Goal: Book appointment/travel/reservation

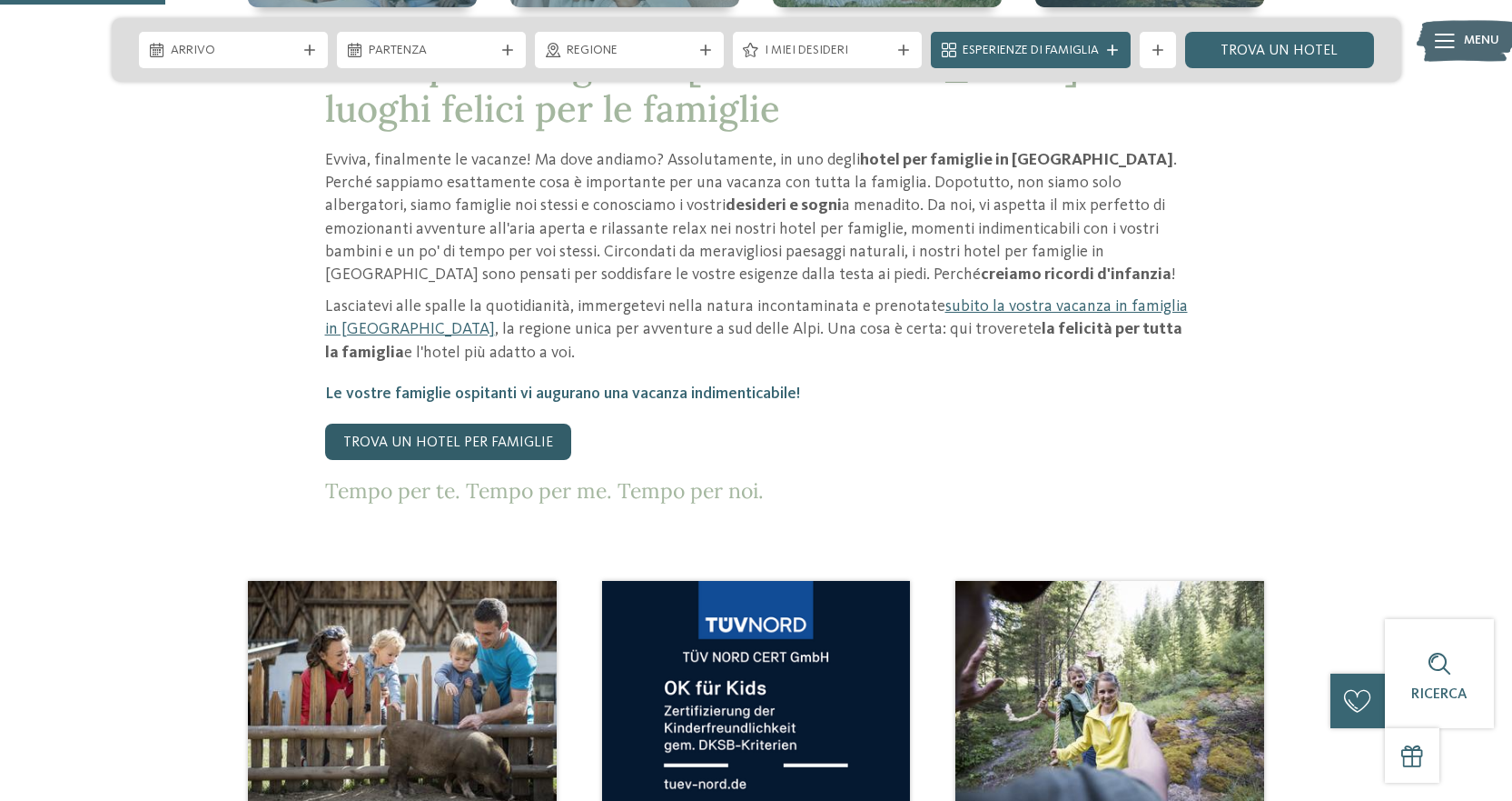
scroll to position [1090, 0]
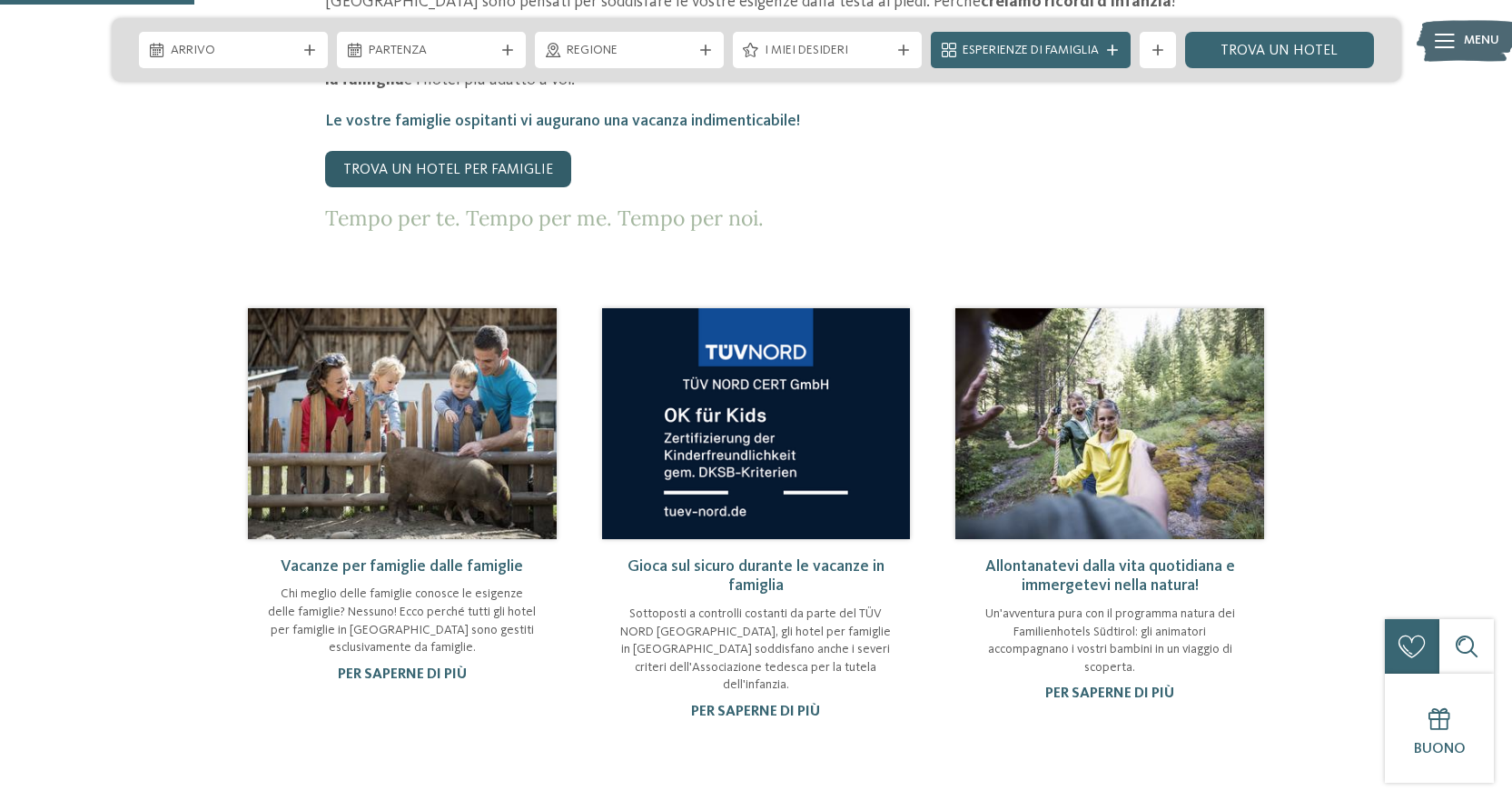
click at [463, 160] on link "Trova un hotel per famiglie" at bounding box center [448, 169] width 246 height 36
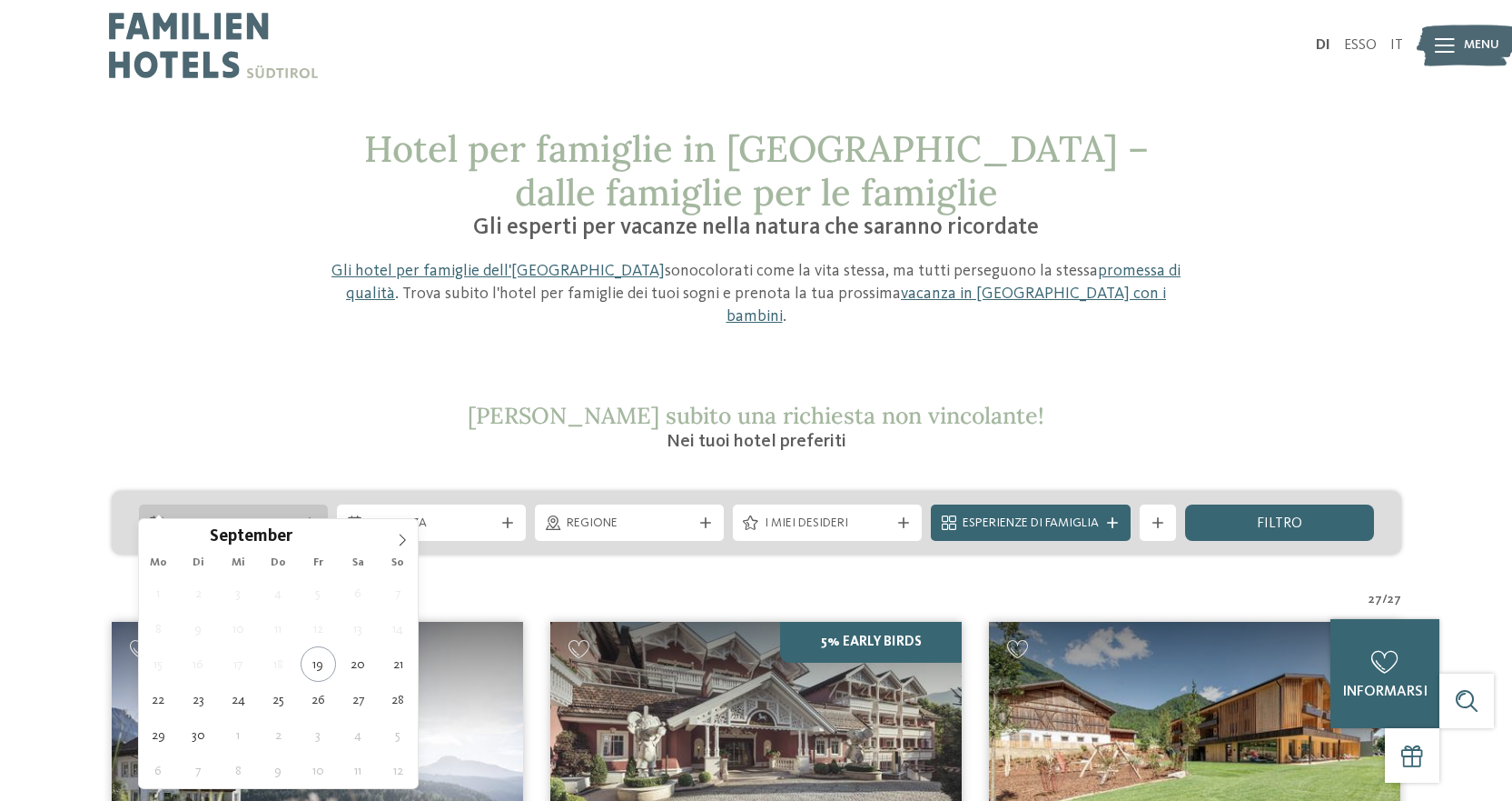
click at [308, 518] on icon at bounding box center [309, 522] width 10 height 10
click at [397, 539] on icon at bounding box center [401, 539] width 12 height 12
type input "****"
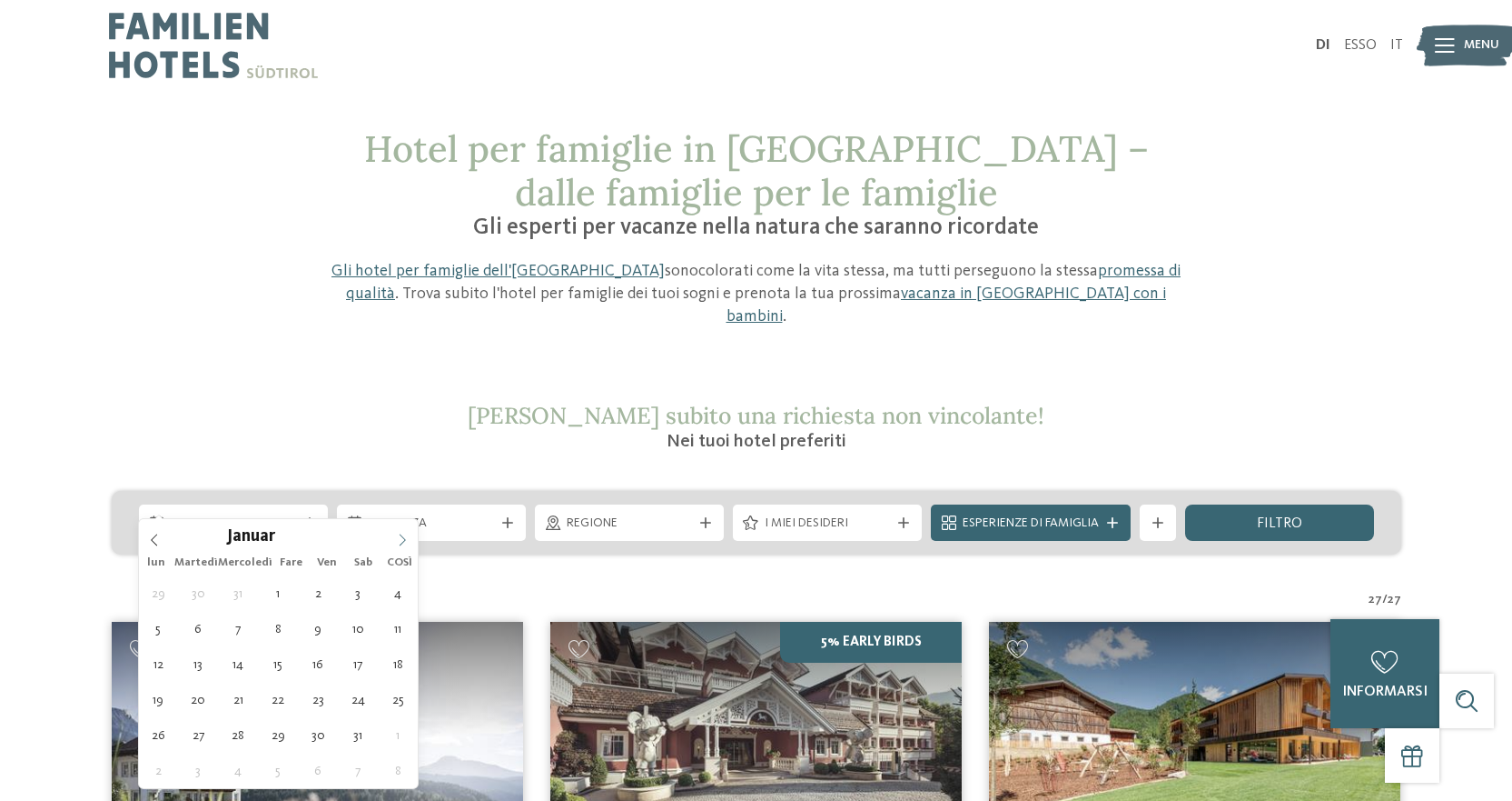
click at [397, 539] on icon at bounding box center [401, 539] width 12 height 12
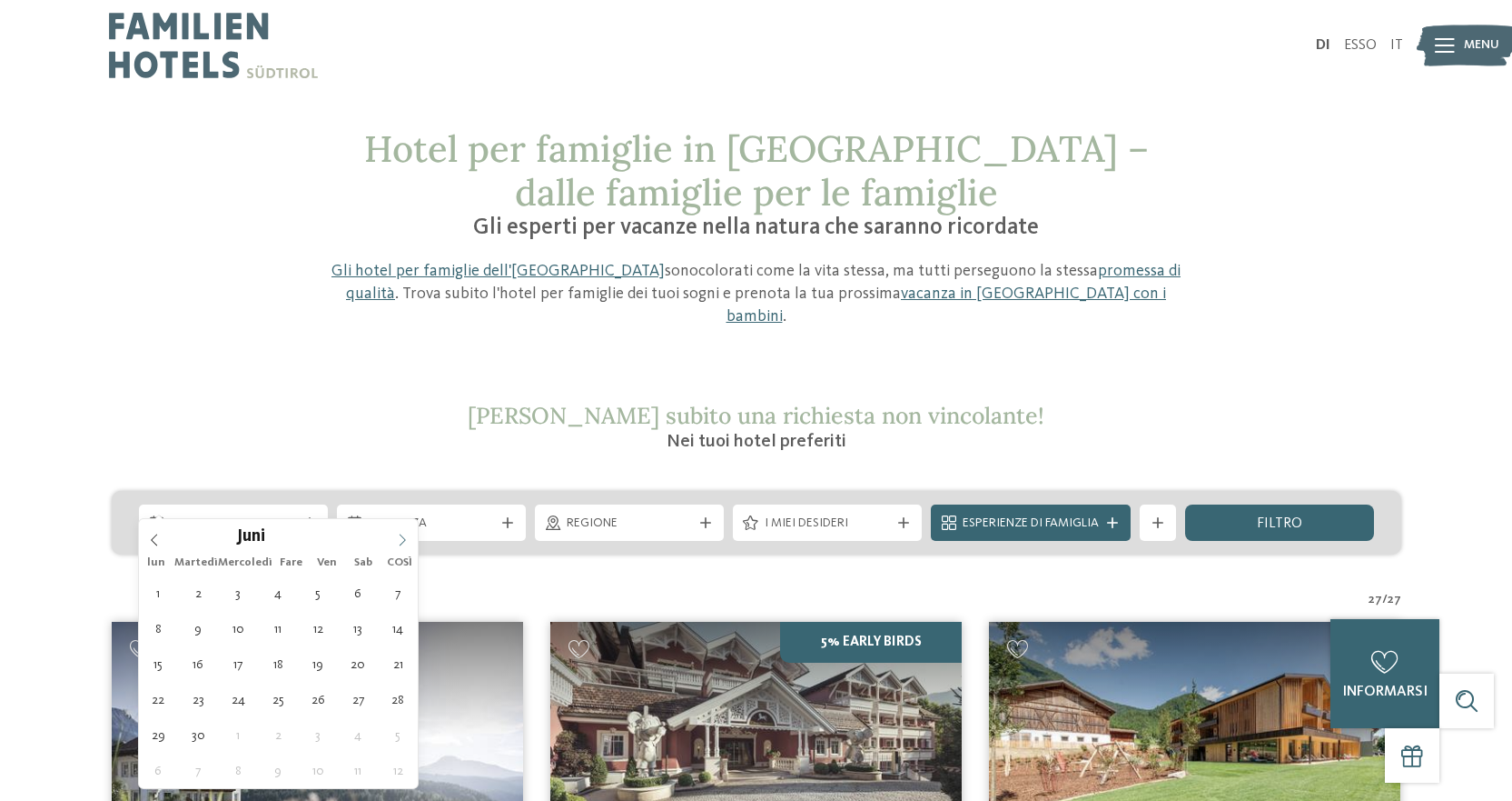
click at [397, 539] on icon at bounding box center [401, 539] width 12 height 12
click at [404, 533] on span at bounding box center [402, 534] width 30 height 30
type div "01.08.2026"
type input "****"
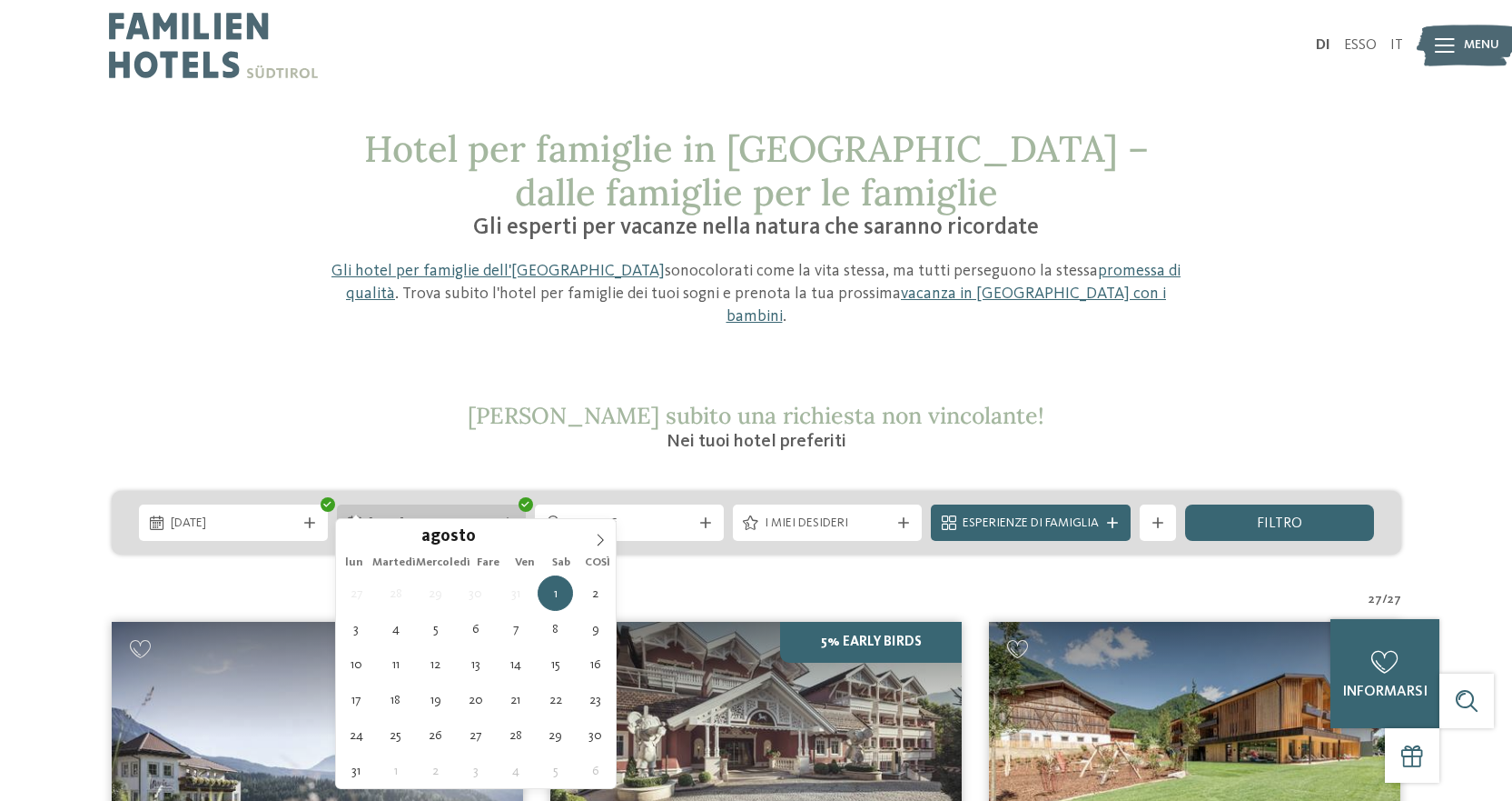
click at [419, 515] on span "01.08.2026" at bounding box center [432, 523] width 126 height 18
type div "08.08.2026"
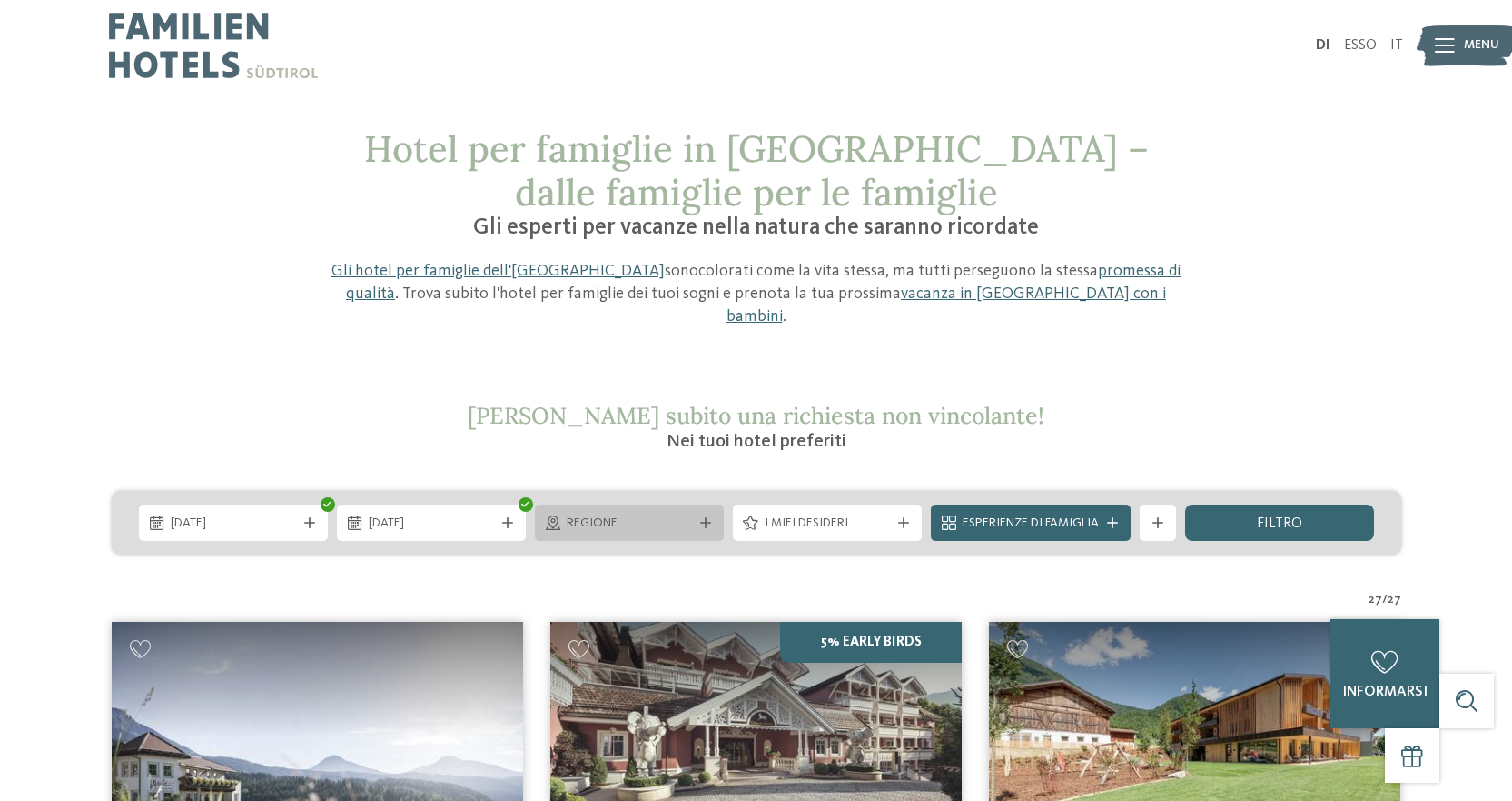
click at [607, 515] on span "regione" at bounding box center [630, 523] width 126 height 18
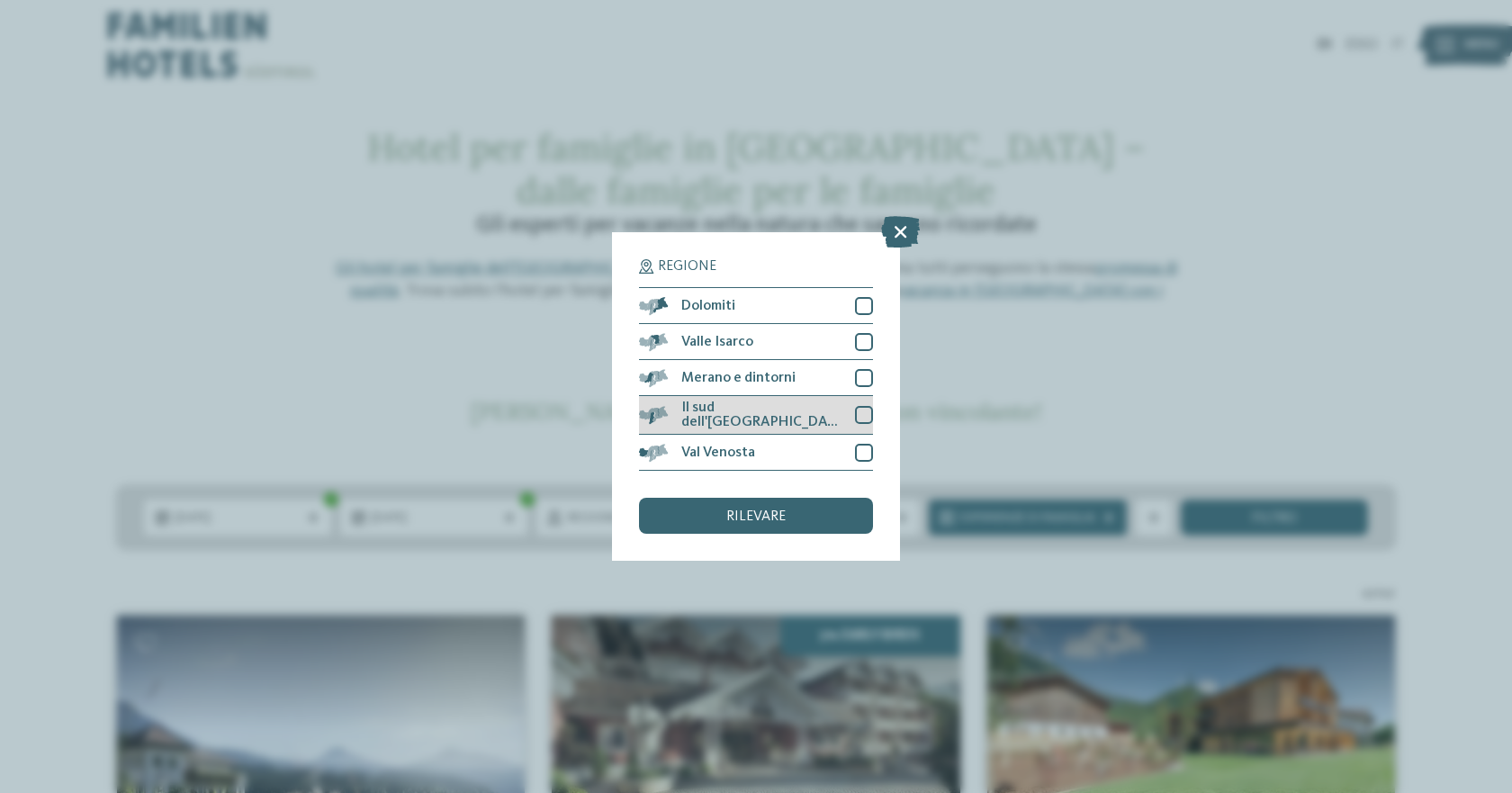
click at [863, 411] on div at bounding box center [863, 414] width 18 height 18
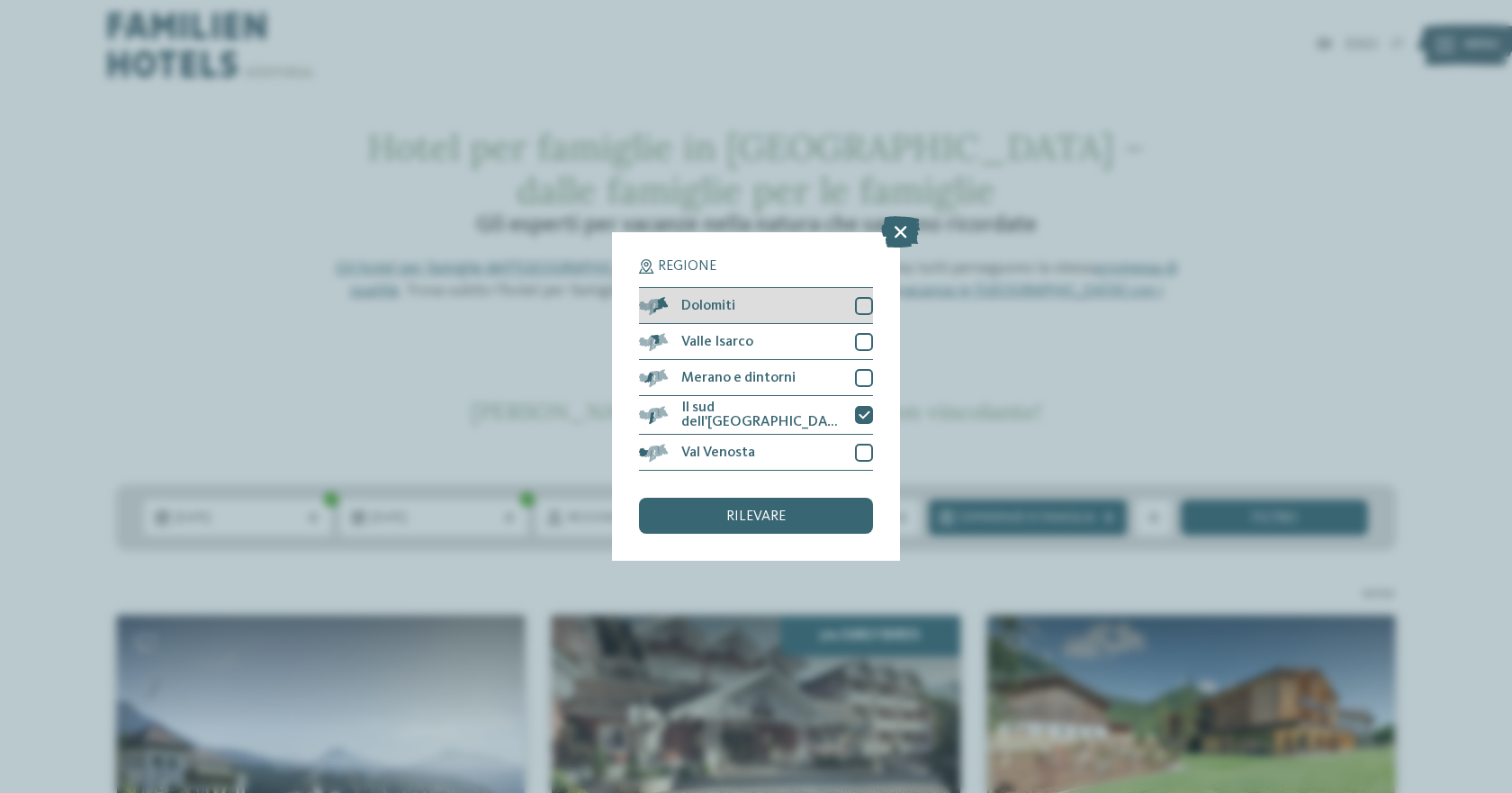
click at [864, 301] on div at bounding box center [863, 305] width 18 height 18
click at [754, 520] on font "rilevare" at bounding box center [756, 516] width 59 height 14
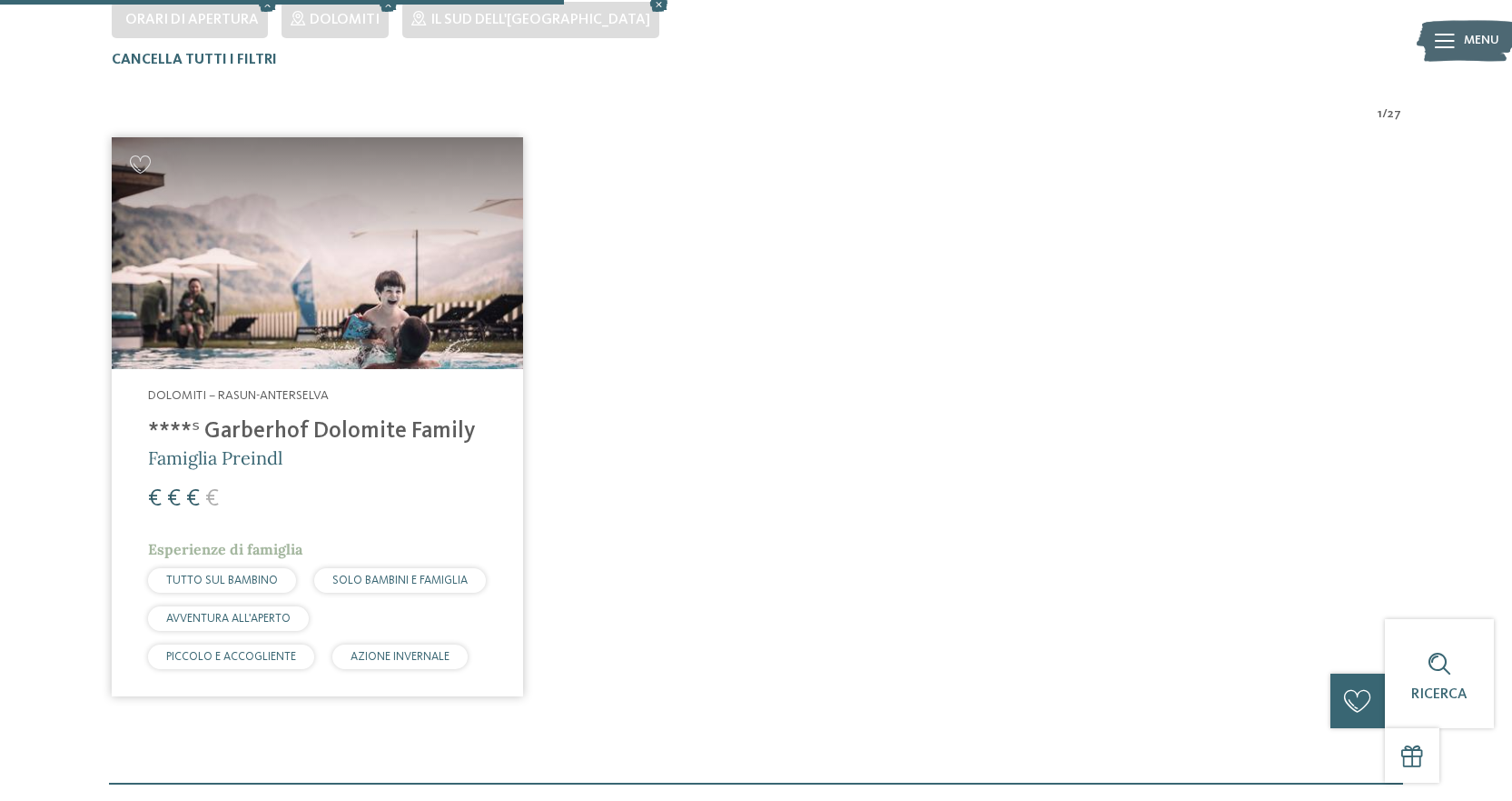
scroll to position [596, 0]
click at [304, 419] on font "****ˢ Garberhof Dolomite Family" at bounding box center [312, 430] width 327 height 23
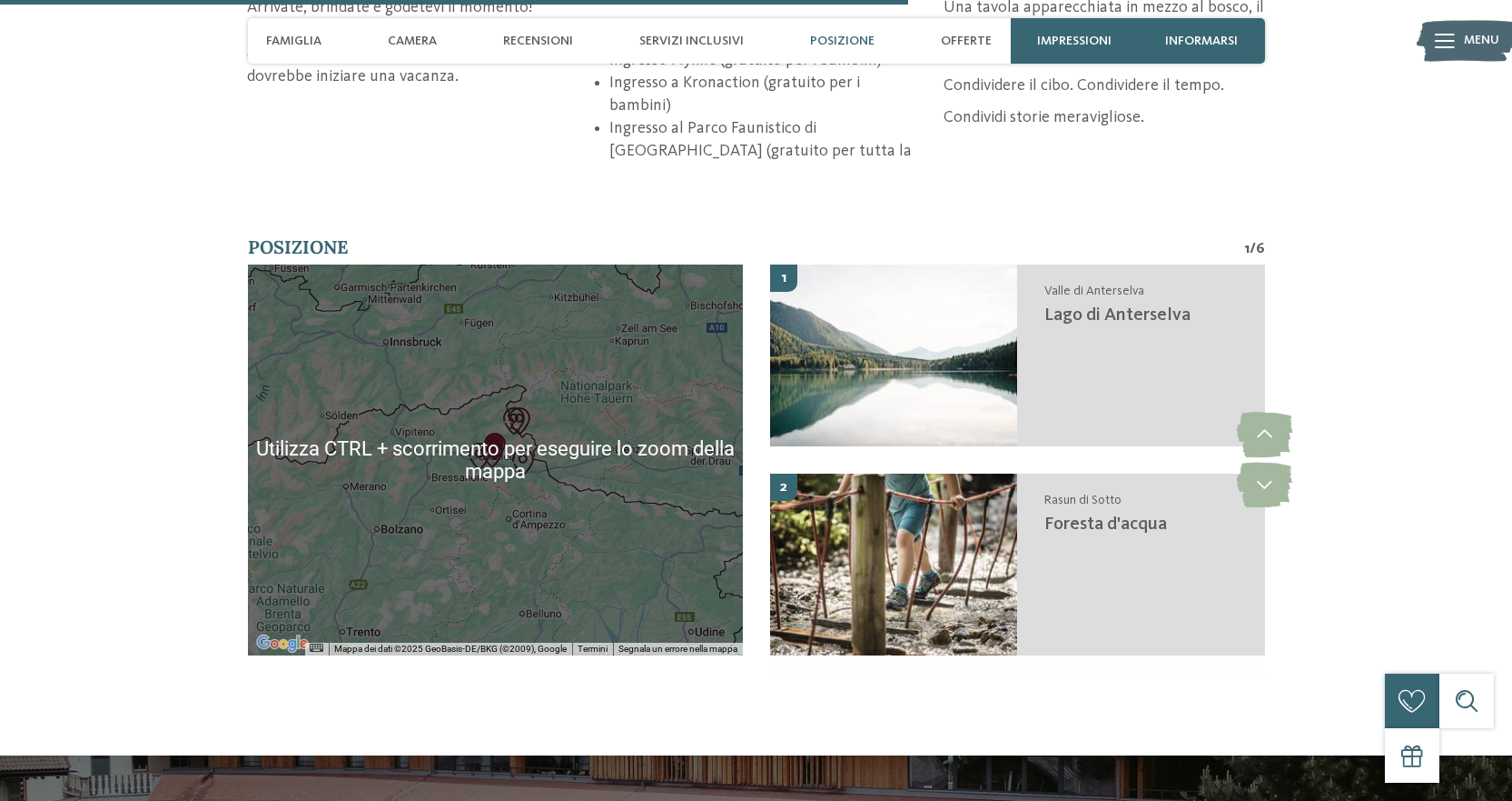
scroll to position [4543, 0]
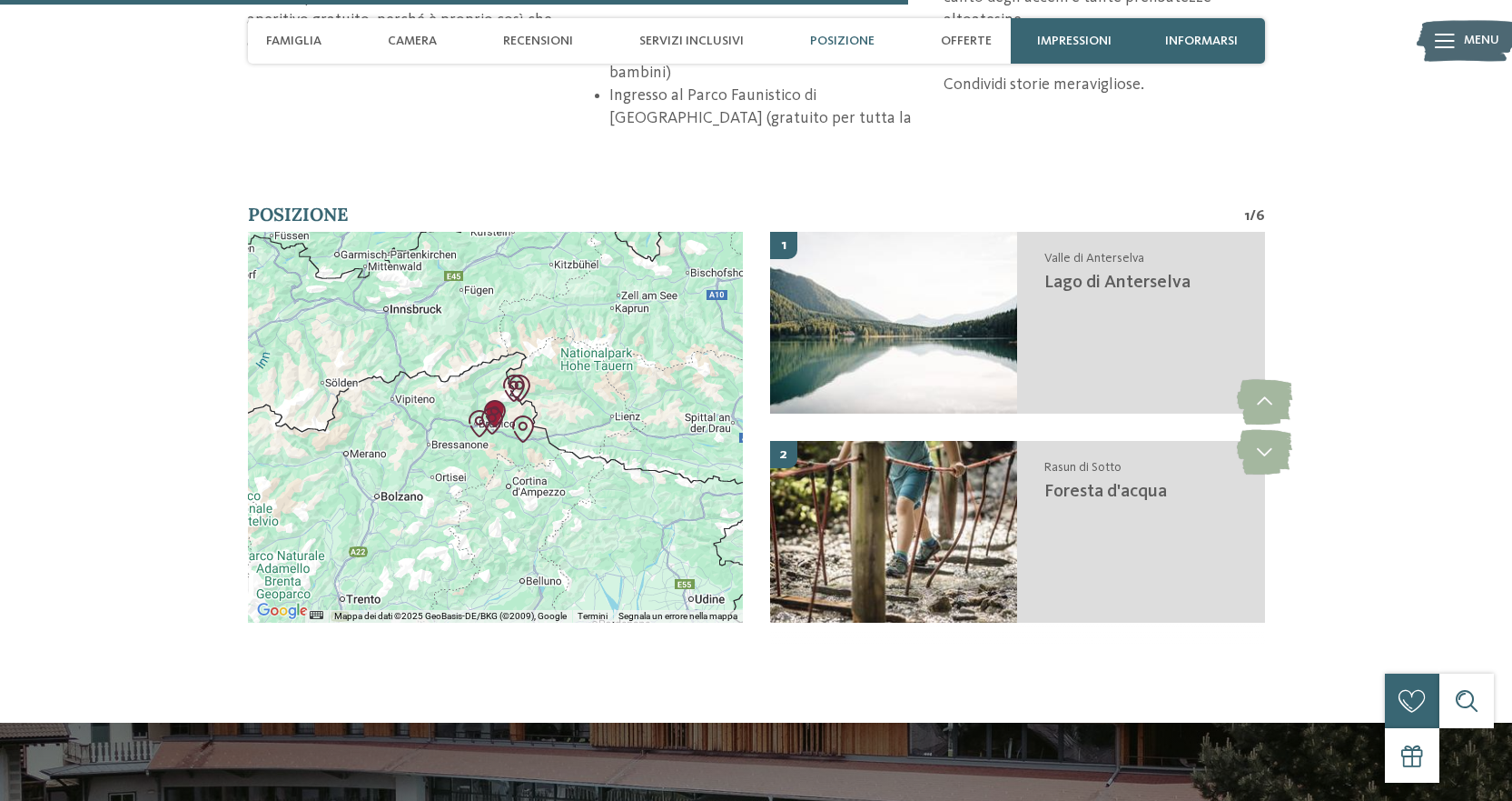
click at [539, 450] on div at bounding box center [495, 427] width 495 height 391
click at [566, 363] on div at bounding box center [495, 427] width 495 height 391
click at [506, 551] on div at bounding box center [495, 427] width 495 height 391
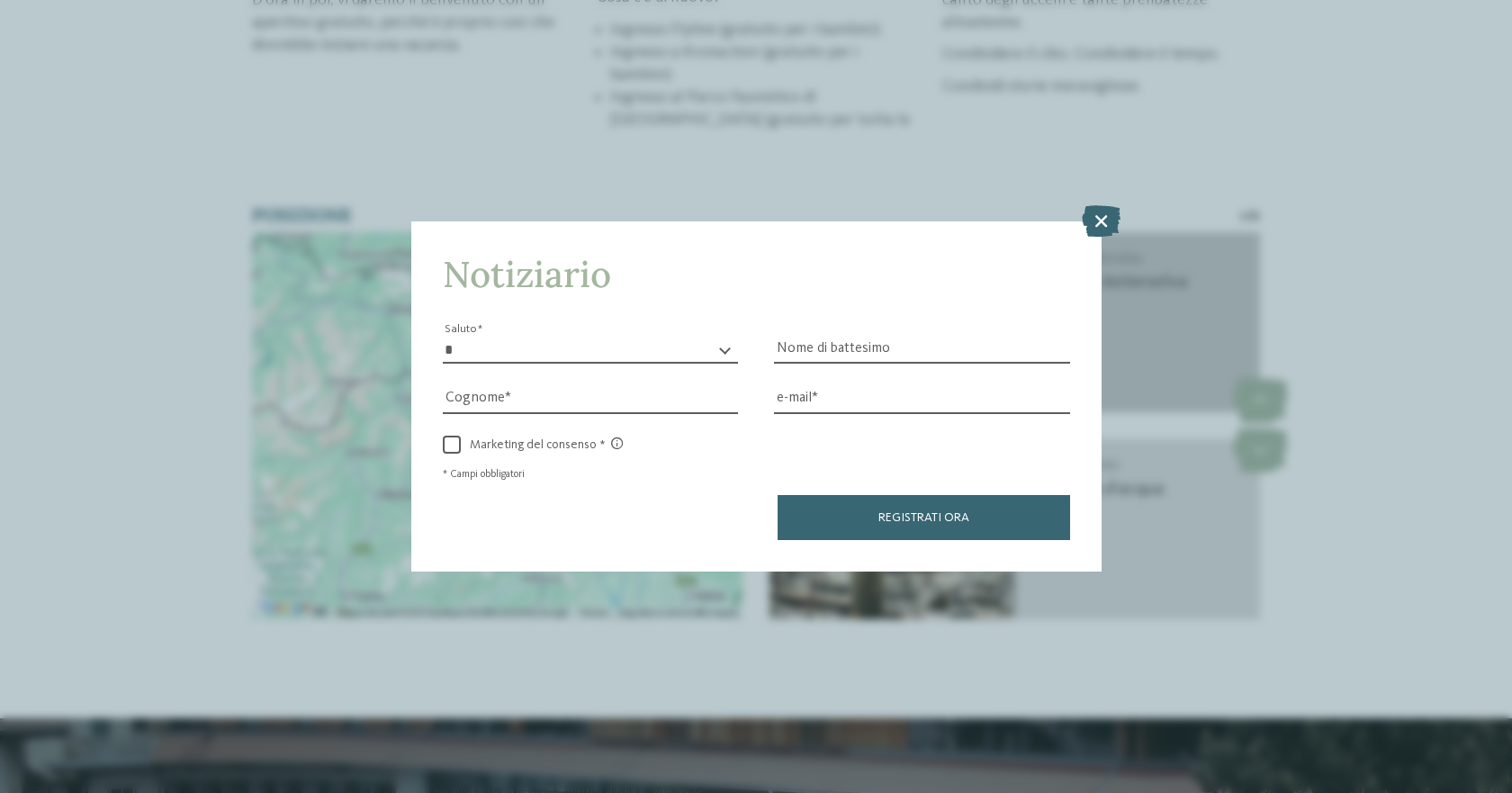
drag, startPoint x: 1101, startPoint y: 218, endPoint x: 943, endPoint y: 332, distance: 194.8
click at [1098, 218] on icon at bounding box center [1100, 220] width 39 height 31
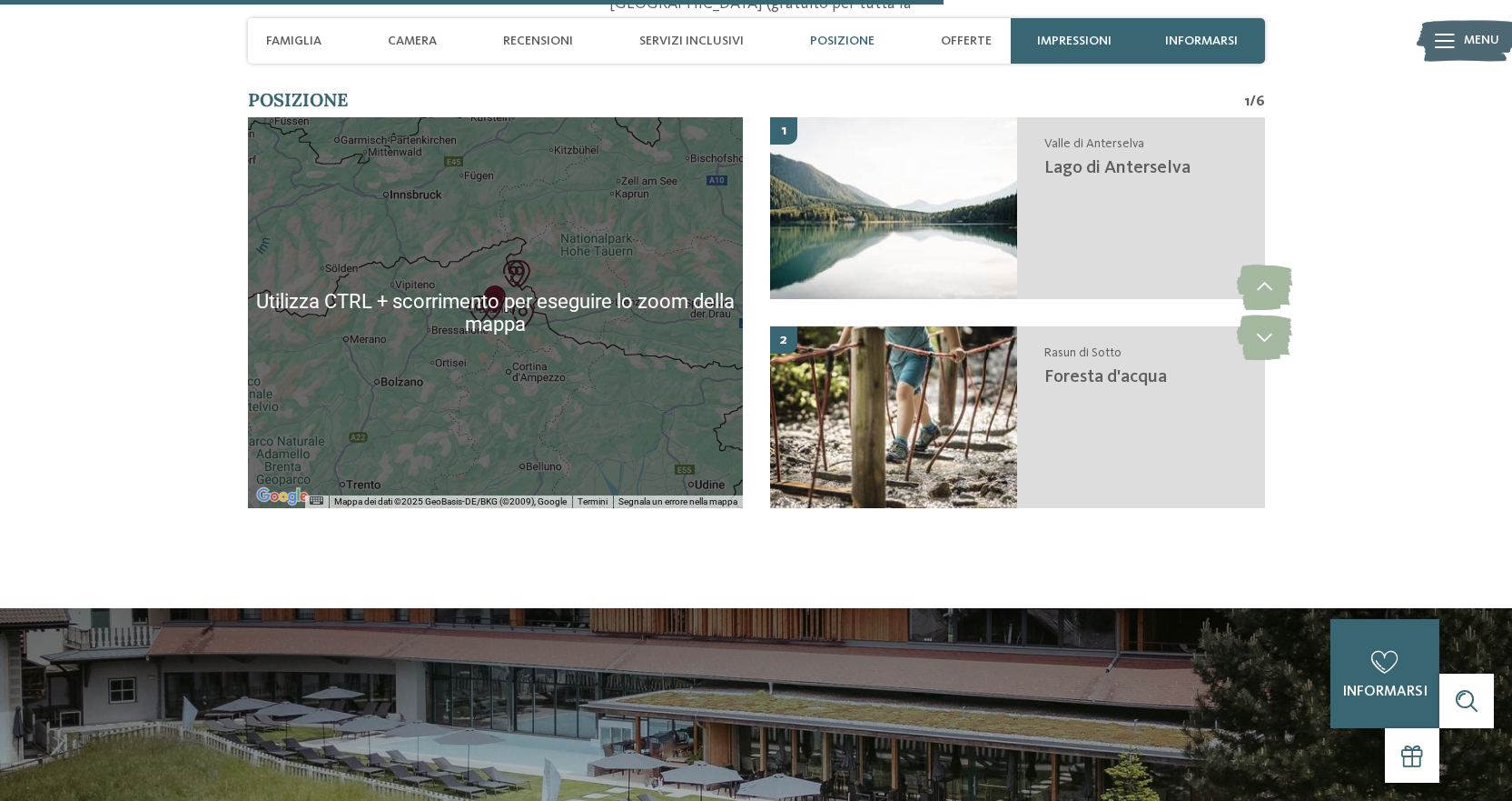
scroll to position [4725, 0]
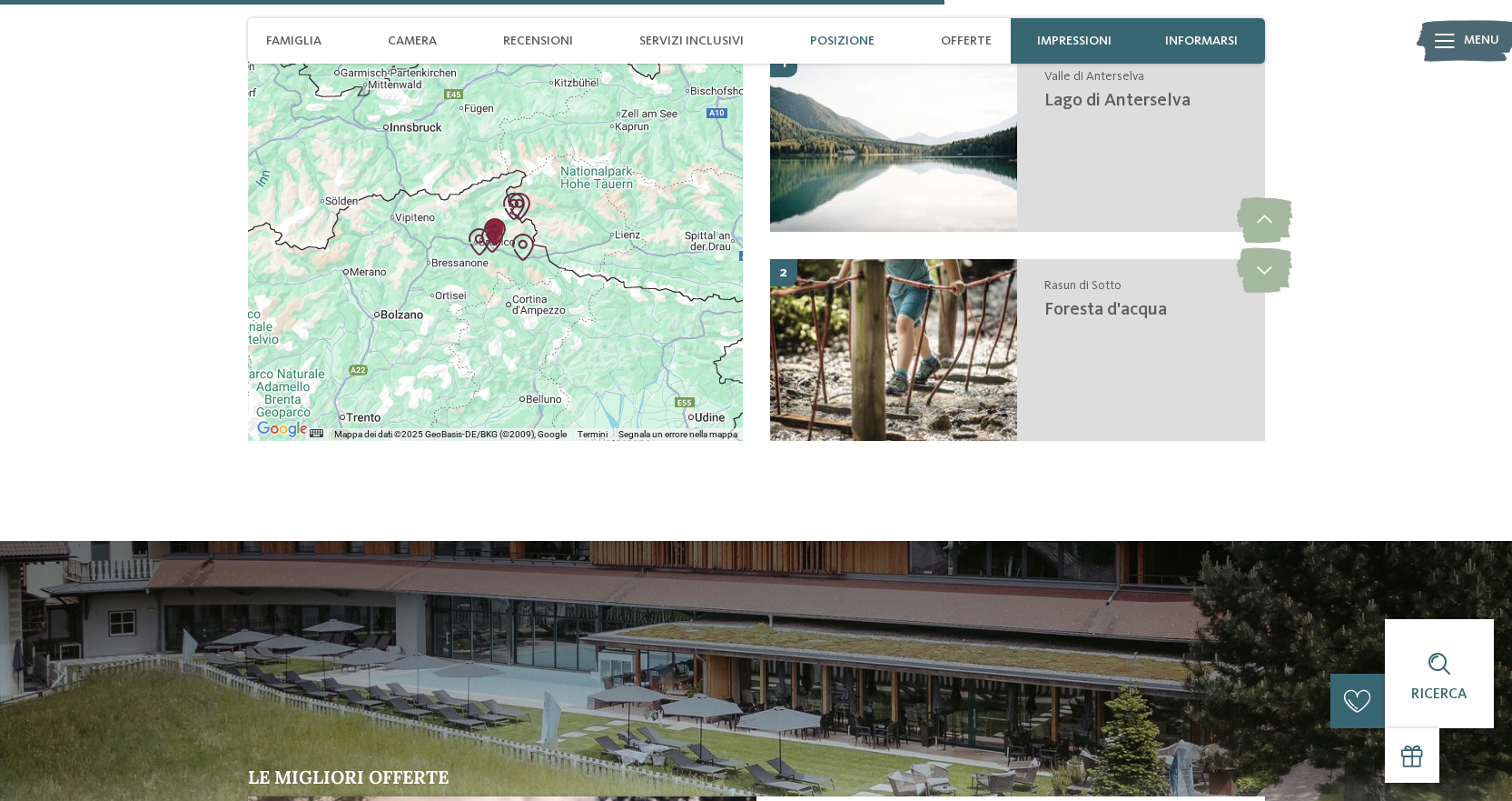
click at [462, 255] on div at bounding box center [495, 245] width 495 height 391
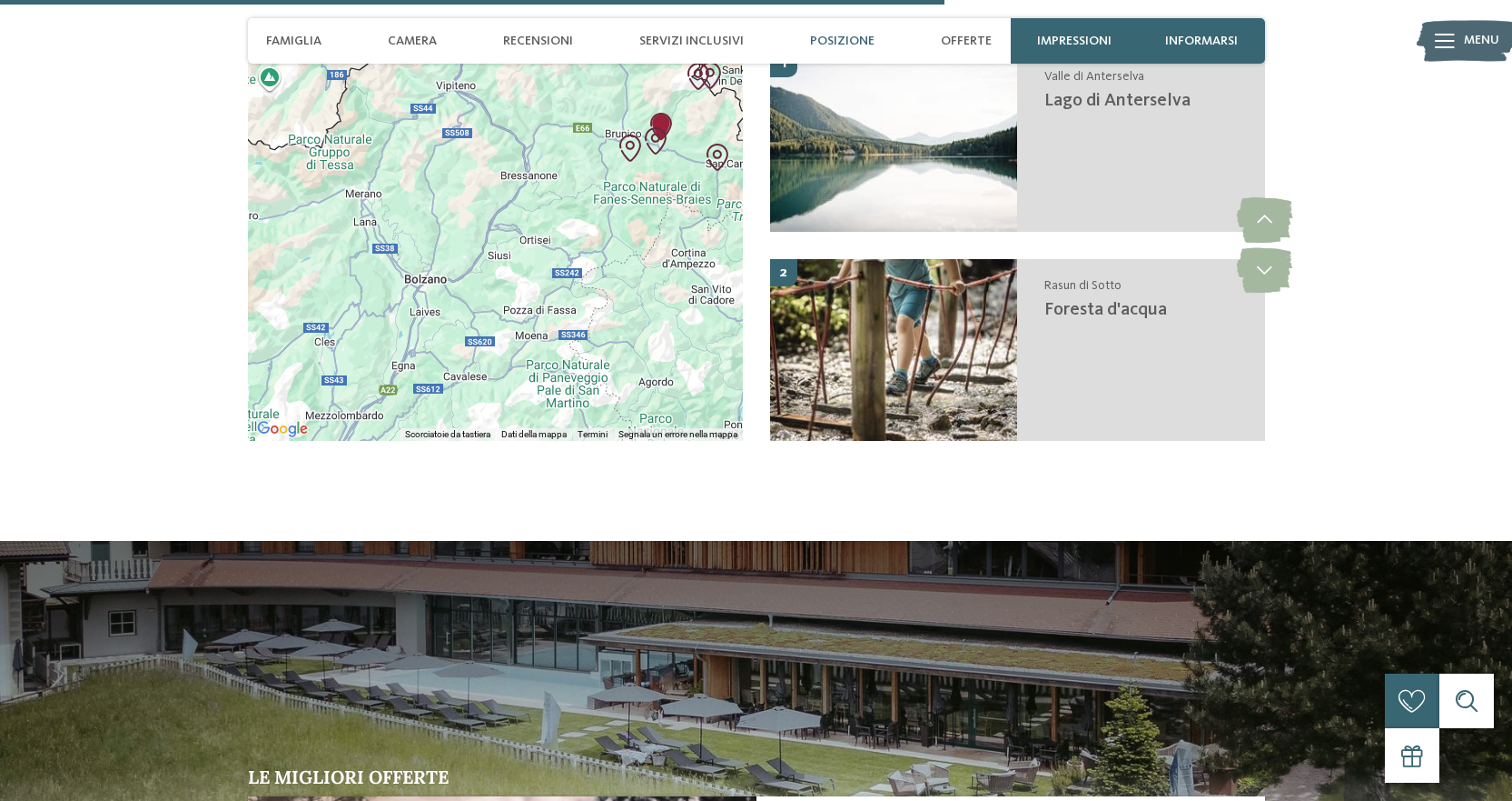
drag, startPoint x: 462, startPoint y: 333, endPoint x: 599, endPoint y: 272, distance: 150.0
click at [599, 272] on div at bounding box center [495, 245] width 495 height 391
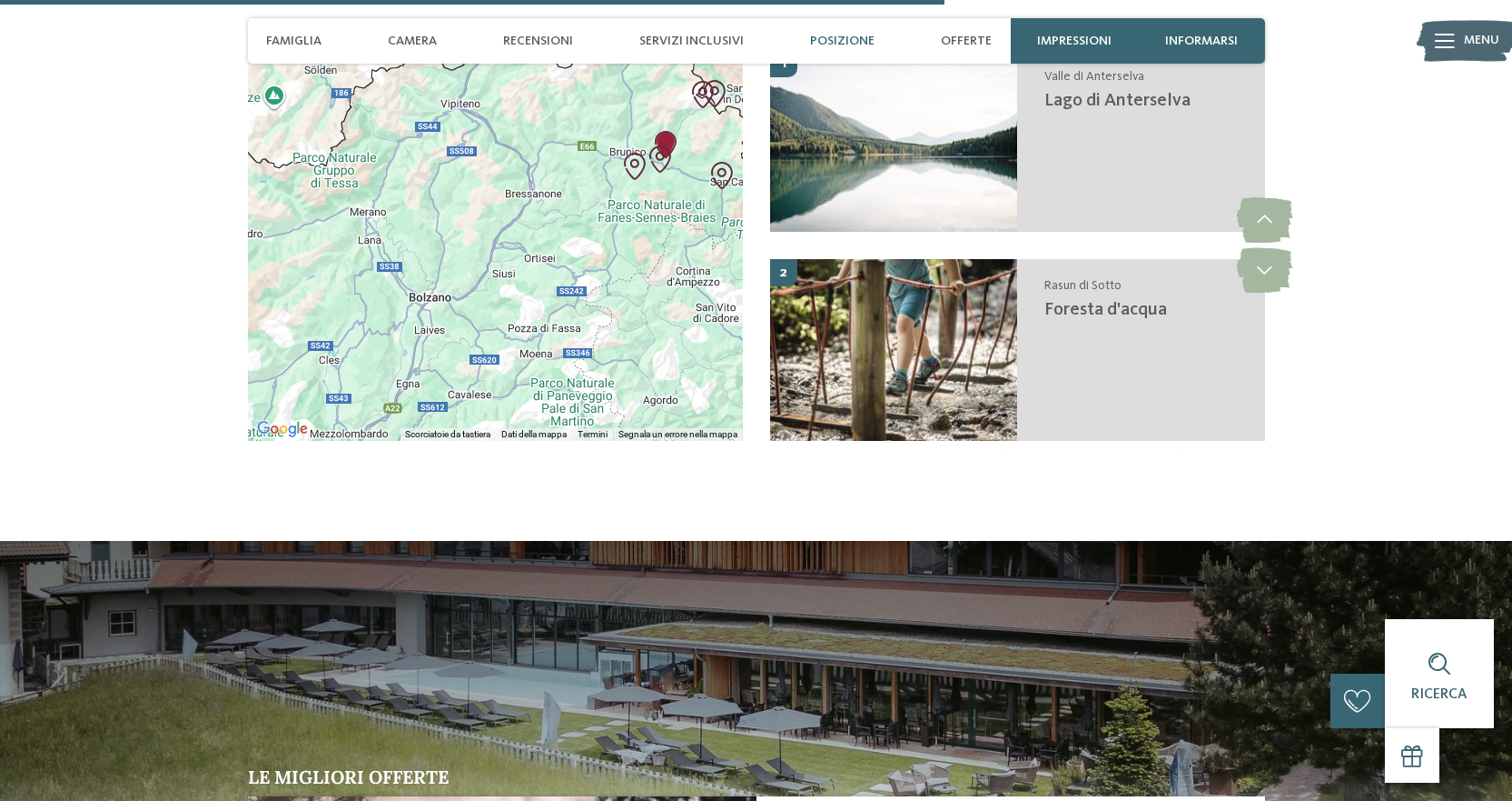
drag, startPoint x: 635, startPoint y: 280, endPoint x: 639, endPoint y: 300, distance: 20.4
click at [639, 300] on div at bounding box center [495, 245] width 495 height 391
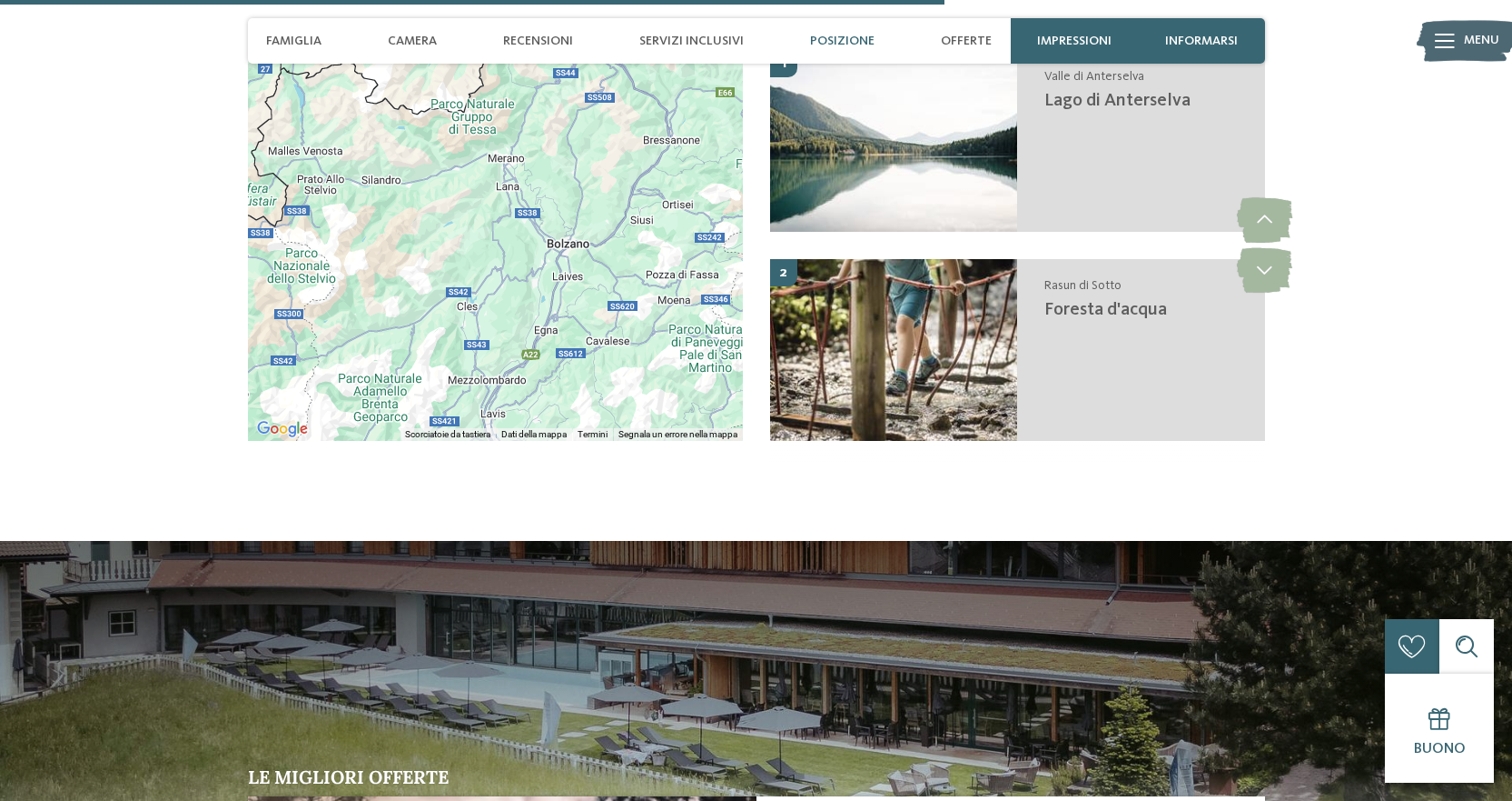
drag, startPoint x: 438, startPoint y: 353, endPoint x: 580, endPoint y: 295, distance: 153.4
click at [580, 295] on div at bounding box center [495, 245] width 495 height 391
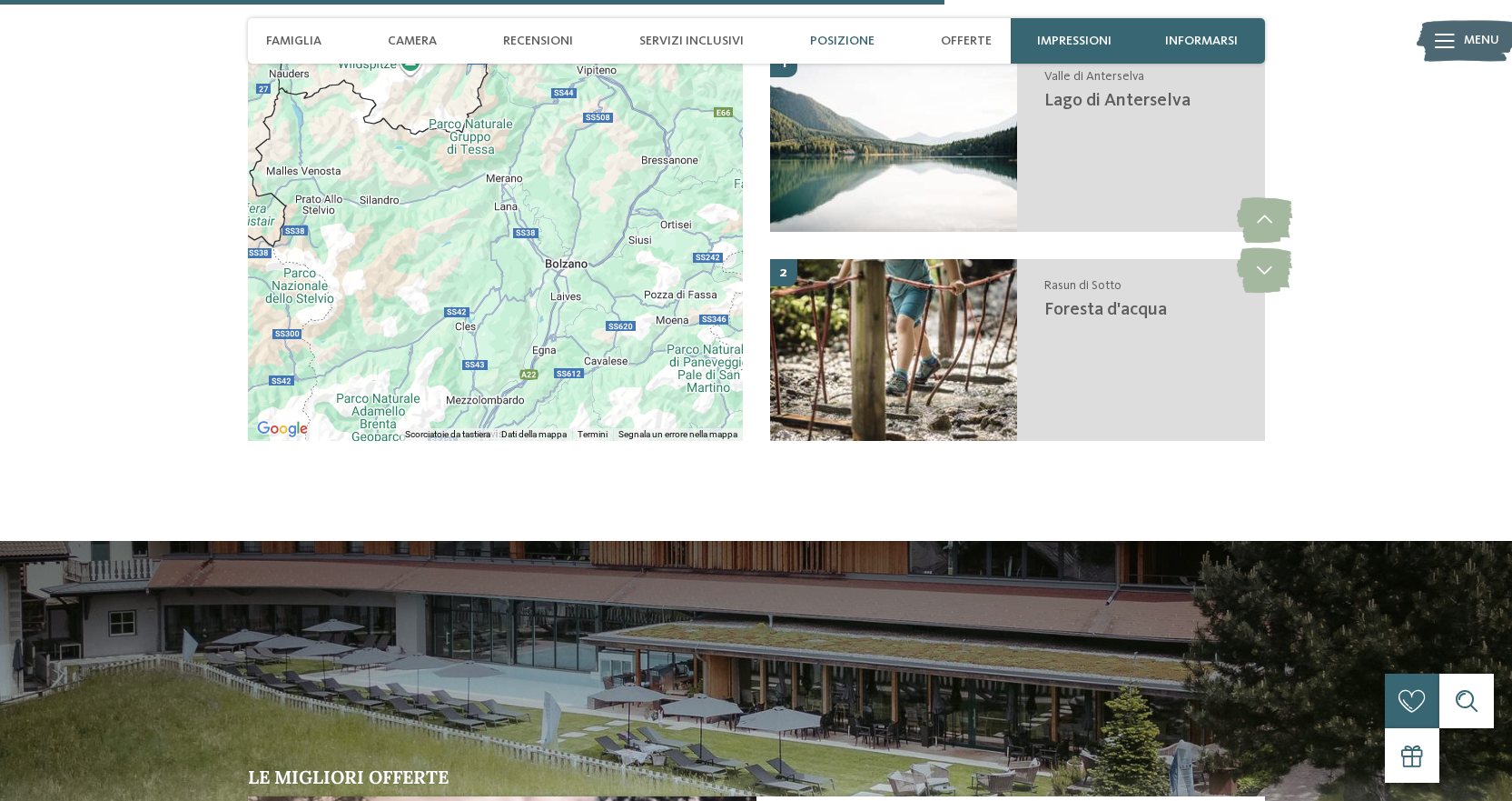
drag, startPoint x: 608, startPoint y: 185, endPoint x: 605, endPoint y: 209, distance: 24.2
click at [605, 209] on div at bounding box center [495, 245] width 495 height 391
